Goal: Find specific page/section: Find specific page/section

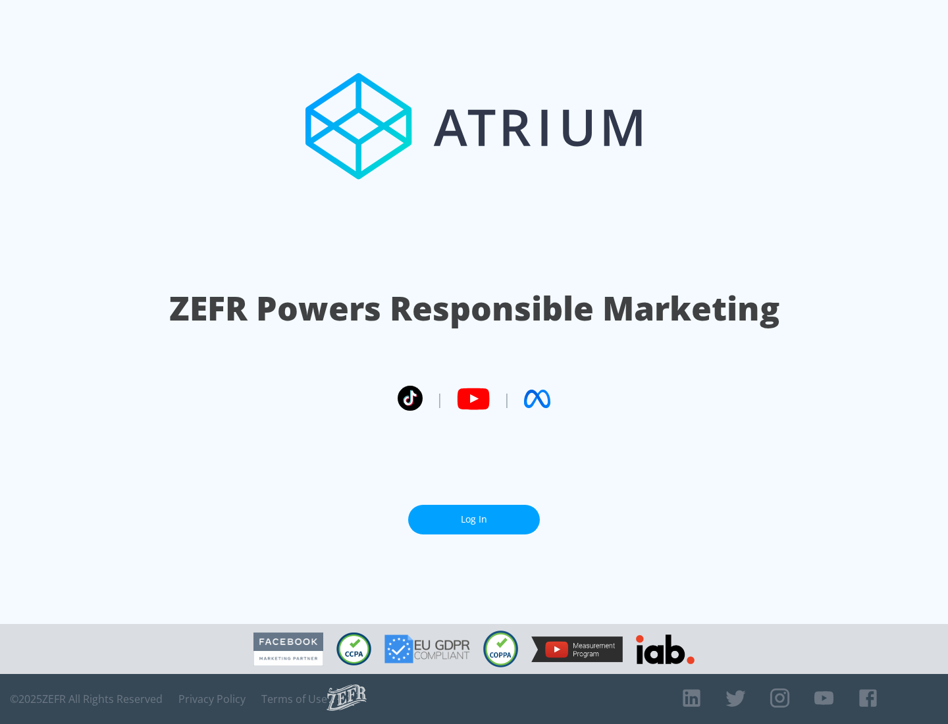
click at [474, 520] on link "Log In" at bounding box center [474, 520] width 132 height 30
